Goal: Information Seeking & Learning: Learn about a topic

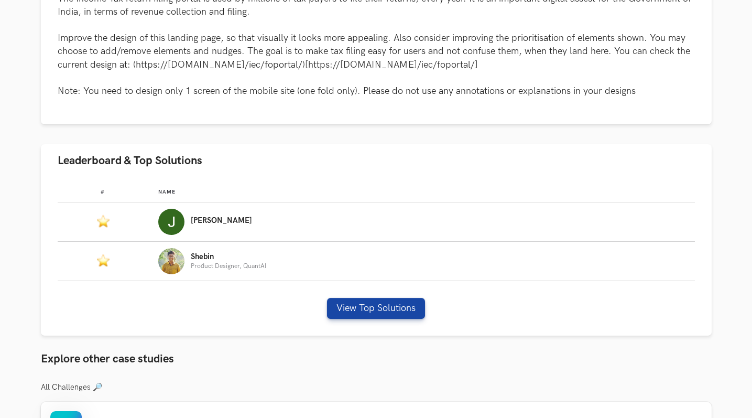
scroll to position [512, 0]
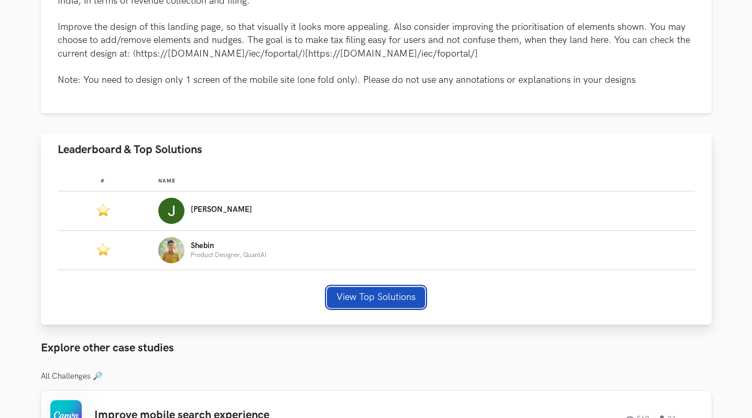
click at [359, 291] on button "View Top Solutions" at bounding box center [376, 297] width 98 height 21
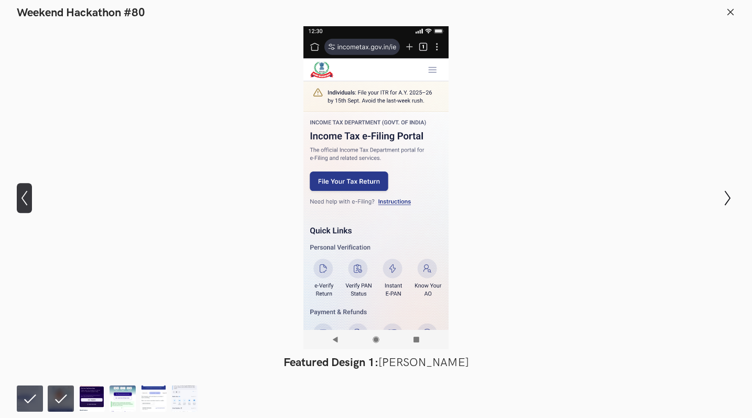
click at [24, 203] on icon "Show previous slide" at bounding box center [24, 197] width 15 height 15
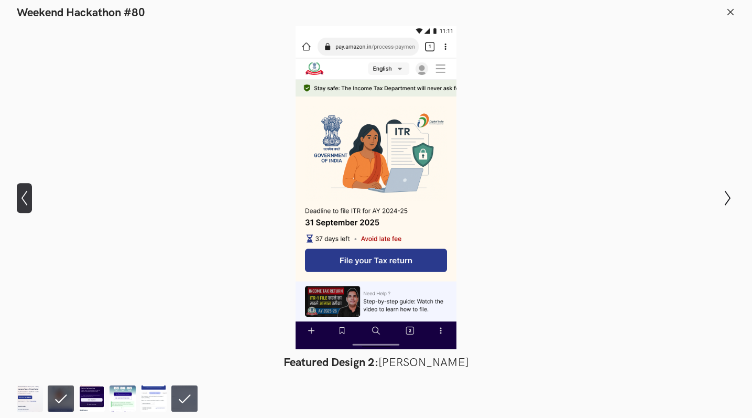
click at [20, 197] on icon "Show previous slide" at bounding box center [24, 197] width 15 height 15
click at [24, 196] on icon "Show previous slide" at bounding box center [24, 197] width 15 height 15
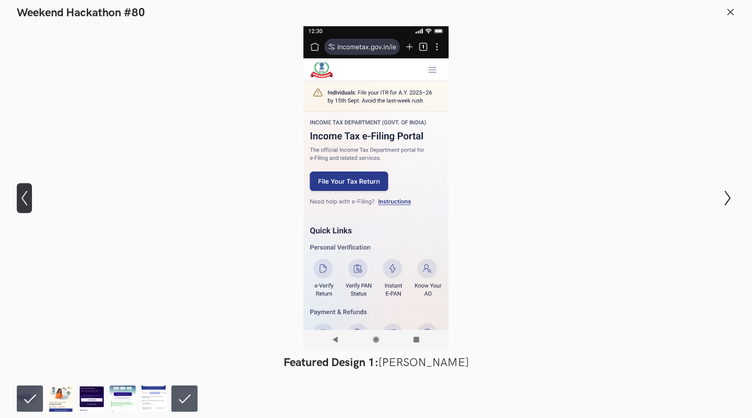
click at [24, 196] on icon "Show previous slide" at bounding box center [24, 197] width 15 height 15
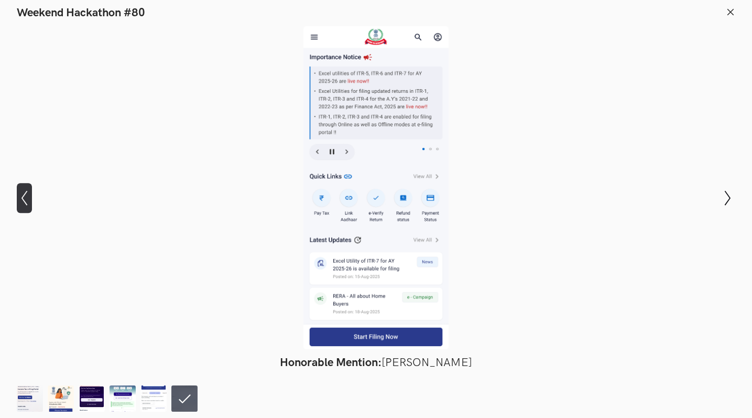
click at [25, 196] on icon "Show previous slide" at bounding box center [24, 197] width 15 height 15
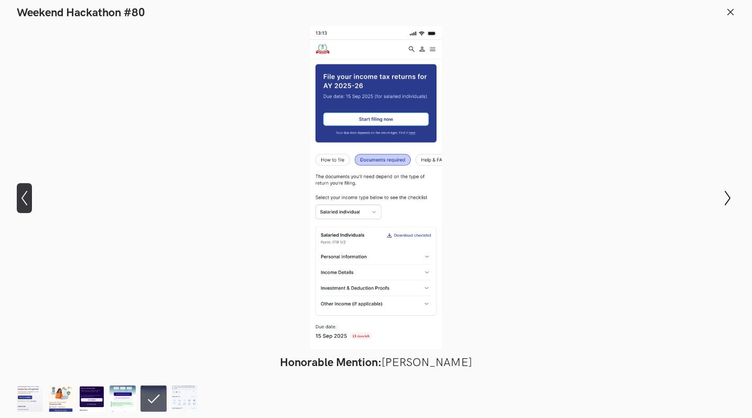
click at [25, 196] on icon "Show previous slide" at bounding box center [24, 197] width 15 height 15
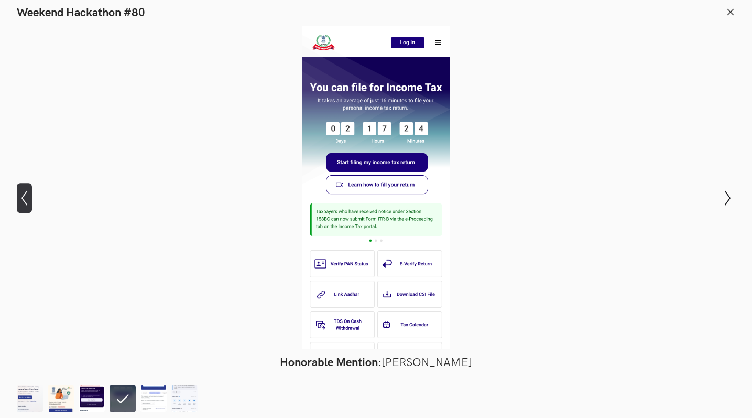
click at [25, 196] on icon "Show previous slide" at bounding box center [24, 197] width 15 height 15
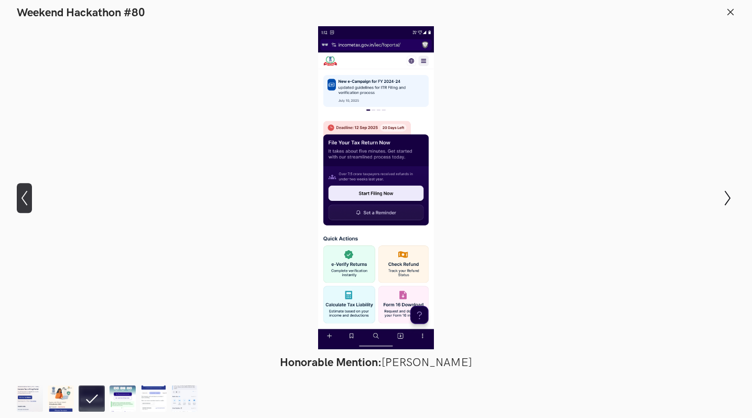
click at [25, 196] on icon "Show previous slide" at bounding box center [24, 197] width 15 height 15
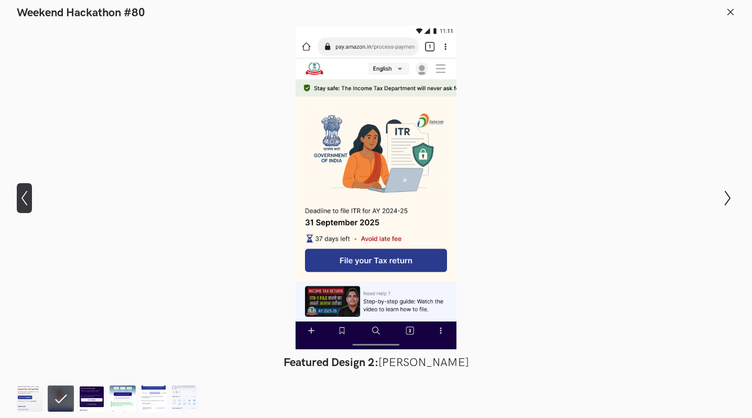
click at [25, 196] on icon "Show previous slide" at bounding box center [24, 197] width 15 height 15
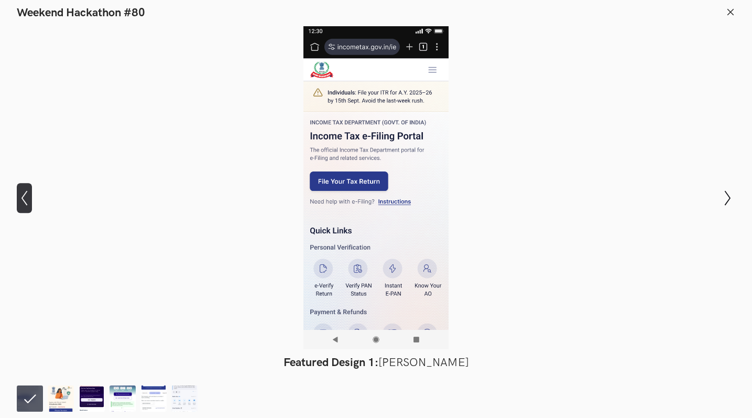
click at [23, 197] on icon "Show previous slide" at bounding box center [24, 197] width 15 height 15
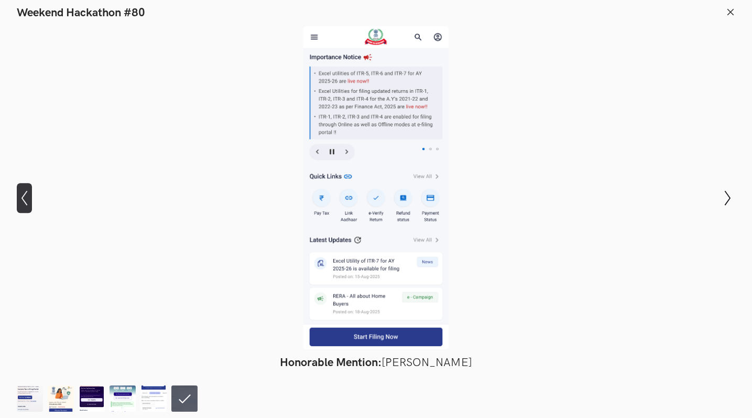
click at [23, 197] on icon "Show previous slide" at bounding box center [24, 197] width 15 height 15
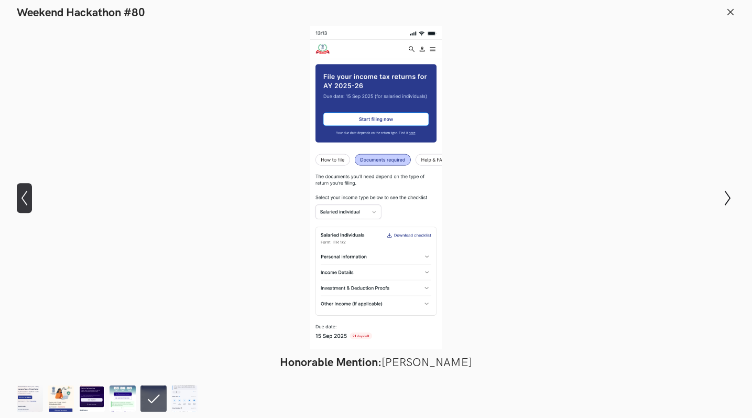
click at [23, 197] on icon "Show previous slide" at bounding box center [24, 197] width 15 height 15
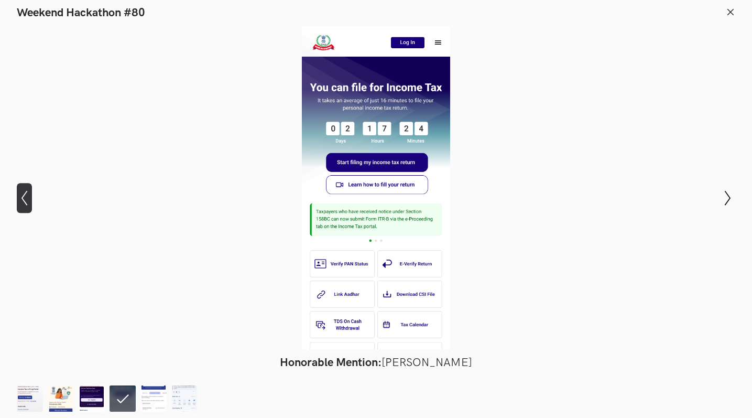
click at [23, 197] on icon "Show previous slide" at bounding box center [24, 197] width 15 height 15
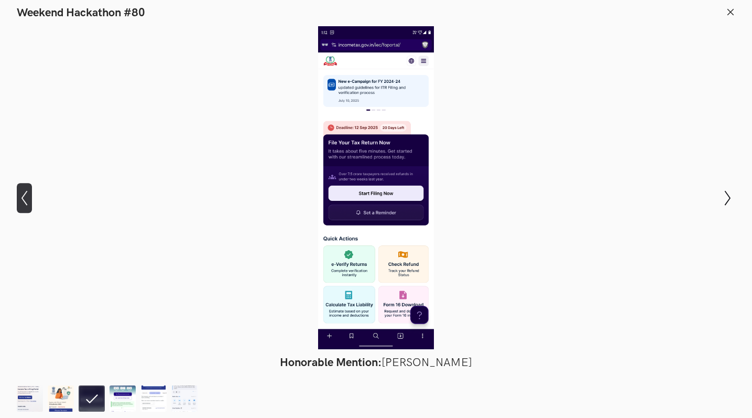
click at [23, 197] on icon "Show previous slide" at bounding box center [24, 197] width 15 height 15
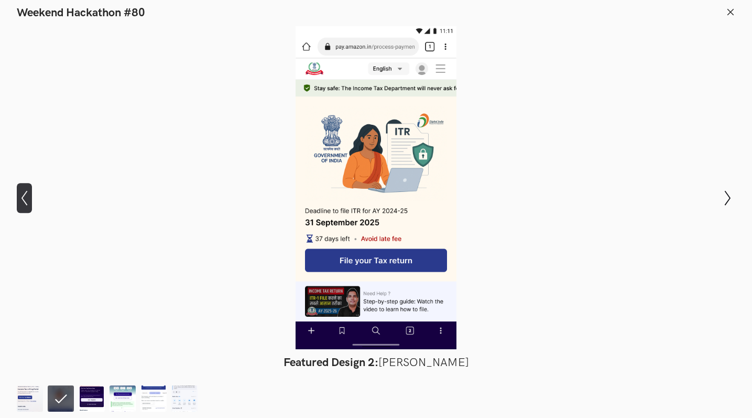
click at [24, 197] on icon "Show previous slide" at bounding box center [24, 197] width 15 height 15
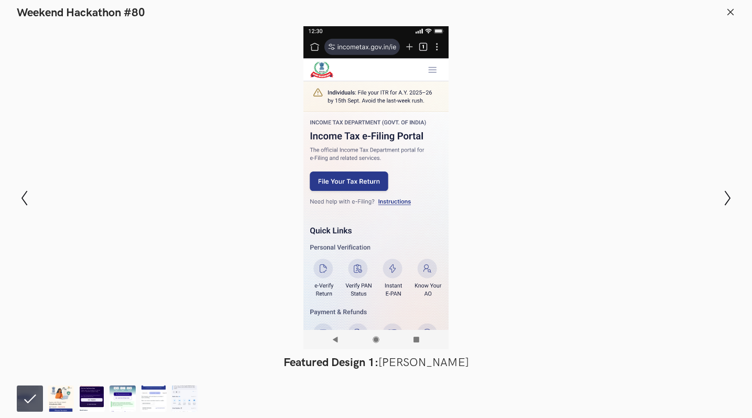
click at [730, 13] on icon at bounding box center [730, 11] width 9 height 9
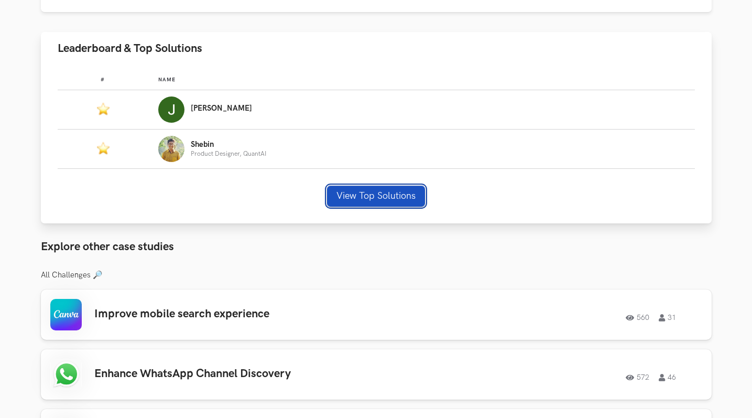
scroll to position [613, 0]
click at [294, 108] on div "[PERSON_NAME]" at bounding box center [421, 110] width 527 height 26
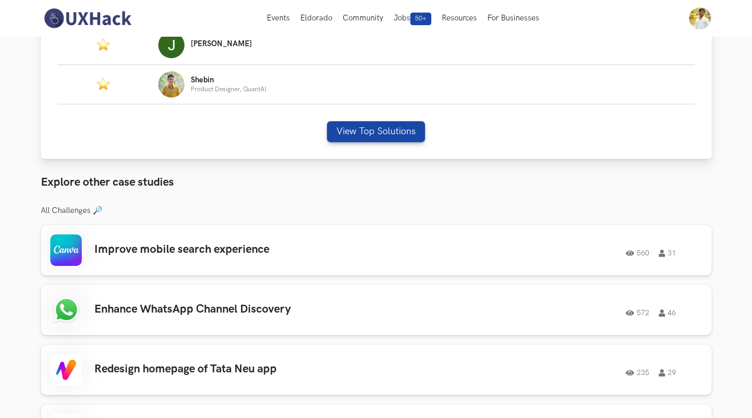
scroll to position [647, 0]
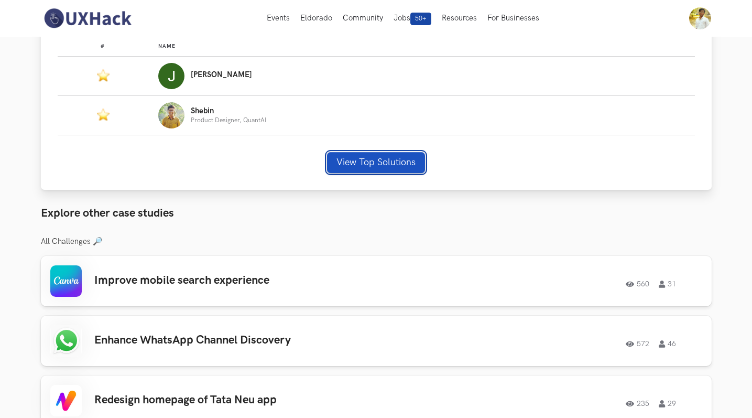
click at [376, 156] on button "View Top Solutions" at bounding box center [376, 162] width 98 height 21
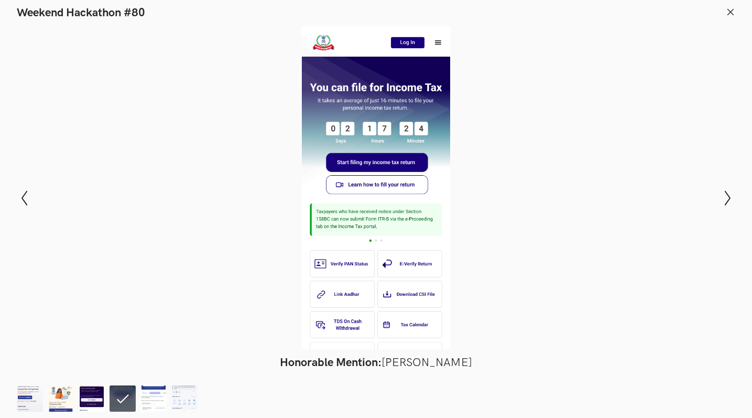
scroll to position [668, 1]
